Goal: Task Accomplishment & Management: Complete application form

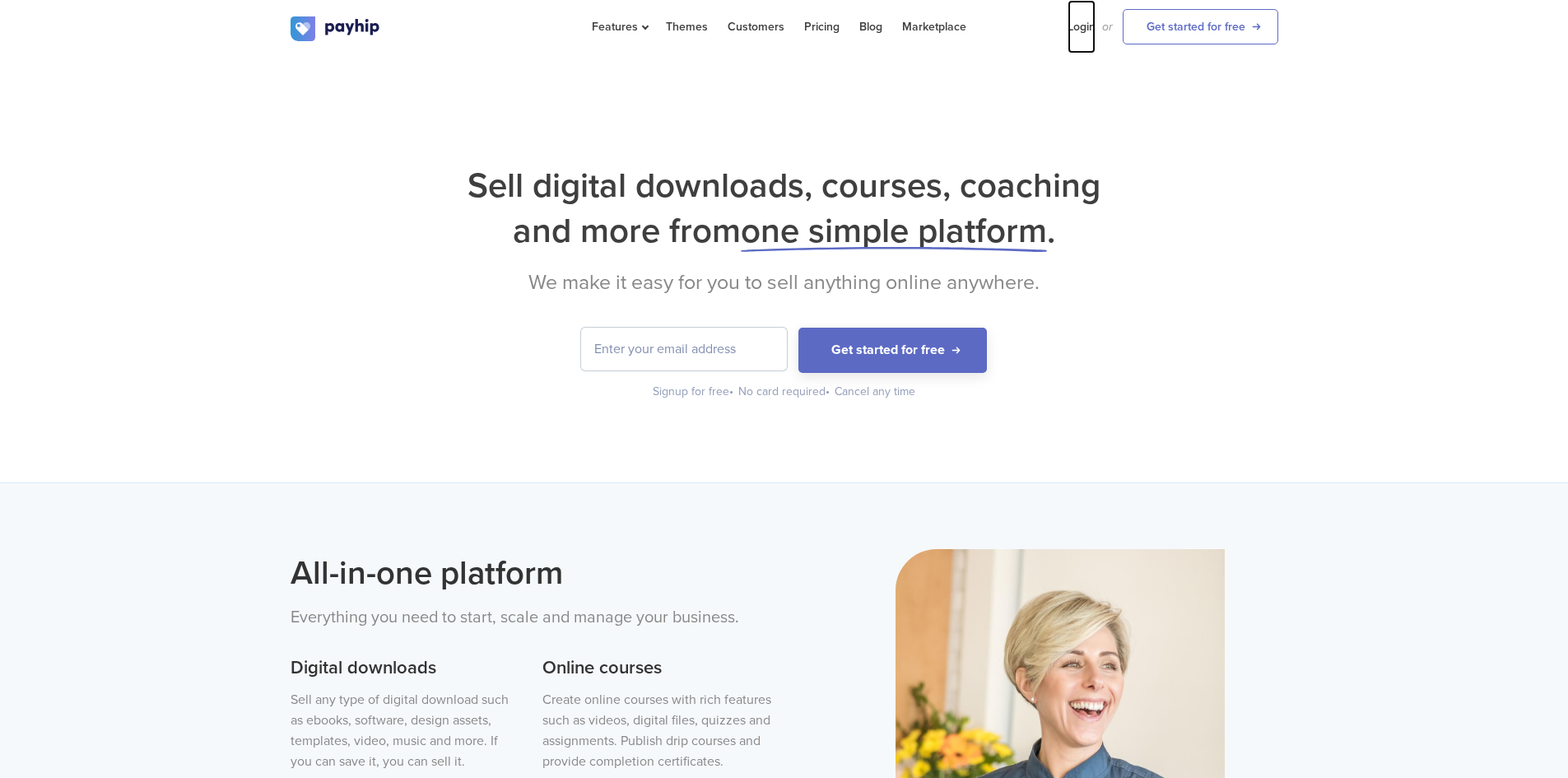
click at [1080, 23] on link "Login" at bounding box center [1080, 27] width 28 height 53
click at [1245, 28] on link "Get started for free" at bounding box center [1200, 27] width 156 height 35
click at [1094, 24] on link "Login" at bounding box center [1080, 27] width 28 height 53
click at [913, 340] on button "Get started for free" at bounding box center [892, 350] width 189 height 46
